Goal: Task Accomplishment & Management: Manage account settings

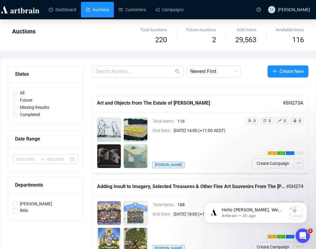
click at [203, 133] on span "[DATE] 14:00 (+11:00 AEDT)" at bounding box center [210, 130] width 72 height 7
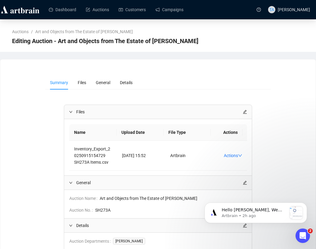
scroll to position [90, 0]
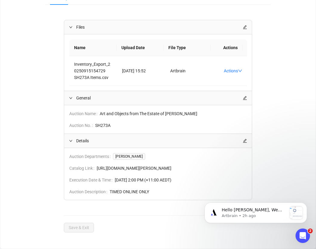
click at [243, 139] on icon "edit" at bounding box center [245, 141] width 4 height 4
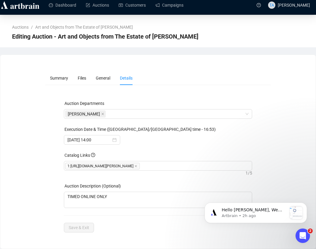
scroll to position [12, 0]
click at [88, 137] on input "[DATE] 14:00" at bounding box center [89, 140] width 44 height 7
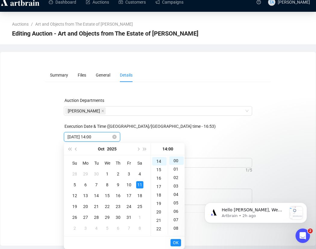
scroll to position [118, 0]
click at [74, 146] on button "Previous month (PageUp)" at bounding box center [76, 149] width 7 height 12
click at [107, 170] on div "3" at bounding box center [107, 173] width 7 height 7
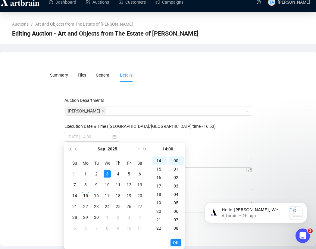
type input "[DATE] 14:00"
click at [173, 237] on span "OK" at bounding box center [176, 242] width 6 height 11
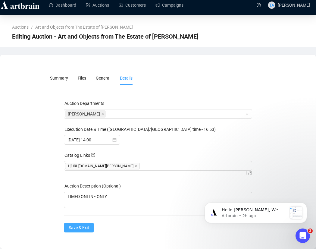
click at [72, 228] on span "Save & Exit" at bounding box center [79, 227] width 20 height 7
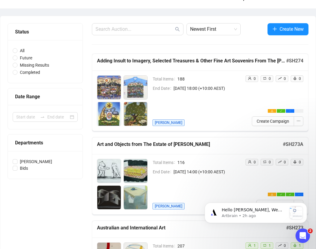
scroll to position [72, 0]
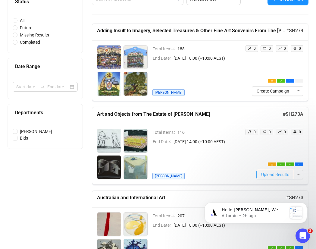
click at [278, 176] on span "Upload Results" at bounding box center [275, 174] width 28 height 7
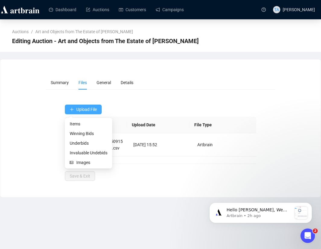
click at [76, 107] on button "Upload File" at bounding box center [83, 110] width 37 height 10
click at [82, 133] on span "Winning Bids" at bounding box center [89, 133] width 38 height 7
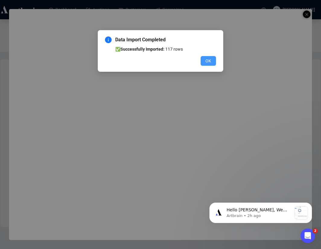
click at [208, 60] on span "OK" at bounding box center [208, 61] width 6 height 7
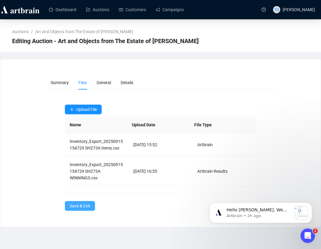
click at [85, 208] on span "Save & Exit" at bounding box center [80, 205] width 20 height 7
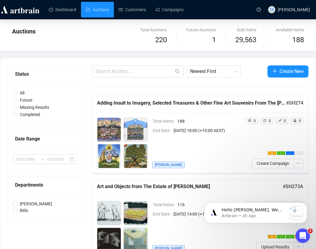
scroll to position [60, 0]
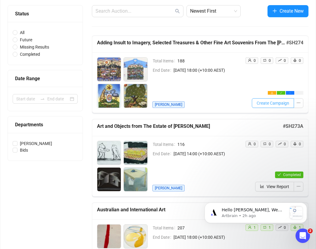
click at [272, 105] on span "Create Campaign" at bounding box center [273, 103] width 33 height 7
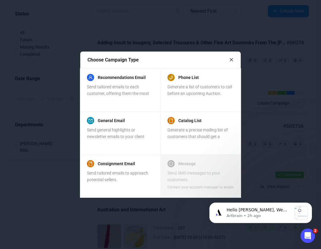
click at [230, 60] on icon "close" at bounding box center [231, 60] width 4 height 4
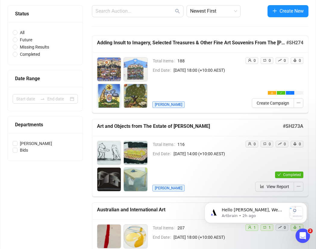
click at [198, 96] on div "Total Items 188 End Date [DATE] 18:00 (+10:00 AEST) [PERSON_NAME]" at bounding box center [198, 82] width 93 height 51
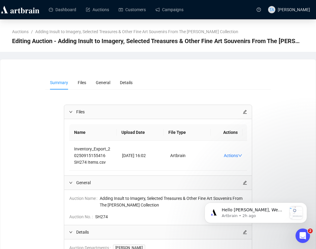
click at [296, 126] on div "Summary Files General Details Files Name Upload Date File Type Actions Inventor…" at bounding box center [158, 200] width 301 height 248
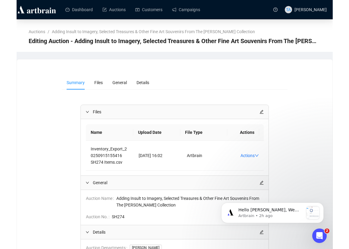
scroll to position [90, 0]
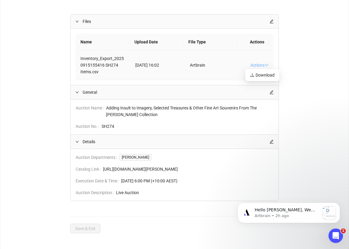
click at [265, 65] on icon "down" at bounding box center [267, 65] width 4 height 4
click at [259, 77] on span "Download" at bounding box center [262, 75] width 24 height 7
click at [319, 74] on div "Summary Files General Details Files Name Upload Date File Type Actions Inventor…" at bounding box center [175, 109] width 334 height 248
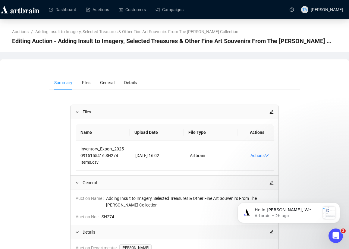
click at [262, 26] on nav "Auctions / Adding Insult to Imagery, Selected Treasures & Other Fine Art Souven…" at bounding box center [174, 29] width 325 height 12
click at [107, 81] on span "General" at bounding box center [107, 82] width 14 height 5
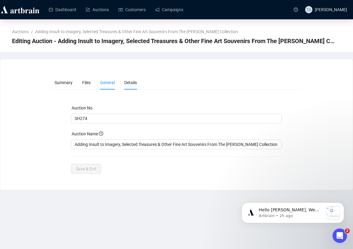
click at [128, 82] on span "Details" at bounding box center [130, 82] width 13 height 5
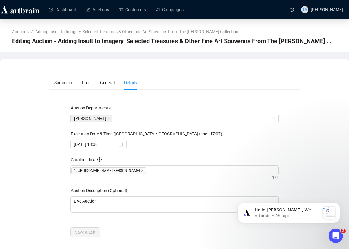
click at [239, 72] on div "Summary Files General Details Auction Departments [PERSON_NAME] Execution Date …" at bounding box center [174, 156] width 348 height 176
click at [84, 85] on li "Files" at bounding box center [86, 83] width 18 height 14
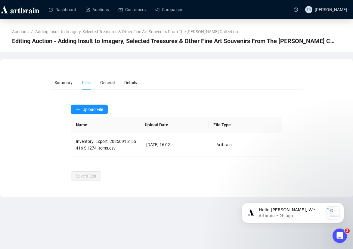
click at [295, 65] on div "Summary Files General Details Upload File Name Upload Date File Type Inventory_…" at bounding box center [176, 128] width 353 height 138
click at [59, 84] on span "Summary" at bounding box center [64, 82] width 18 height 5
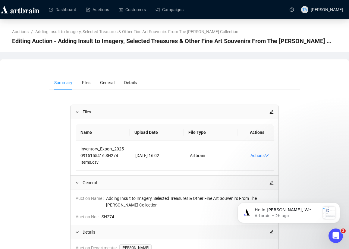
click at [318, 114] on div "Summary Files General Details Files Name Upload Date File Type Actions Inventor…" at bounding box center [175, 200] width 334 height 248
click at [91, 10] on link "Auctions" at bounding box center [97, 10] width 23 height 16
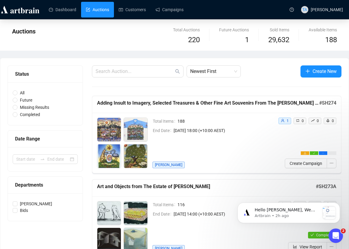
click at [121, 138] on img at bounding box center [109, 130] width 24 height 24
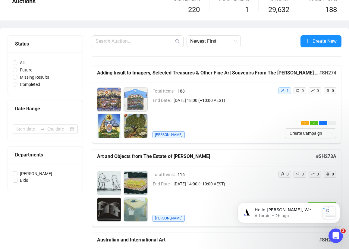
scroll to position [60, 0]
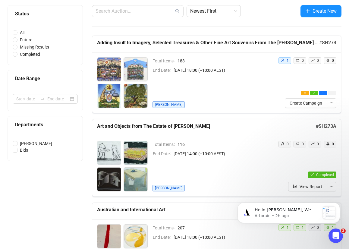
click at [272, 86] on div "Total Items 188 End Date [DATE] 18:00 (+10:00 AEST) [PERSON_NAME]" at bounding box center [214, 82] width 124 height 51
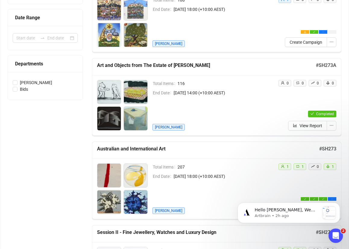
scroll to position [151, 0]
